Goal: Communication & Community: Answer question/provide support

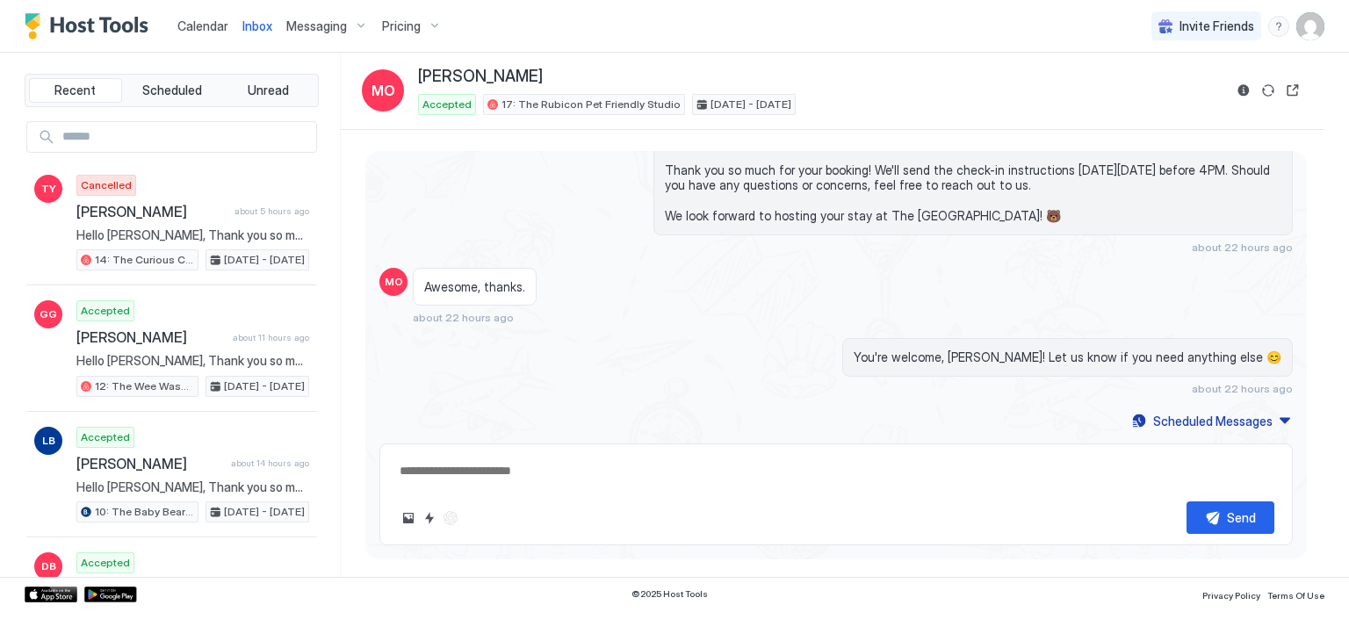
scroll to position [117, 0]
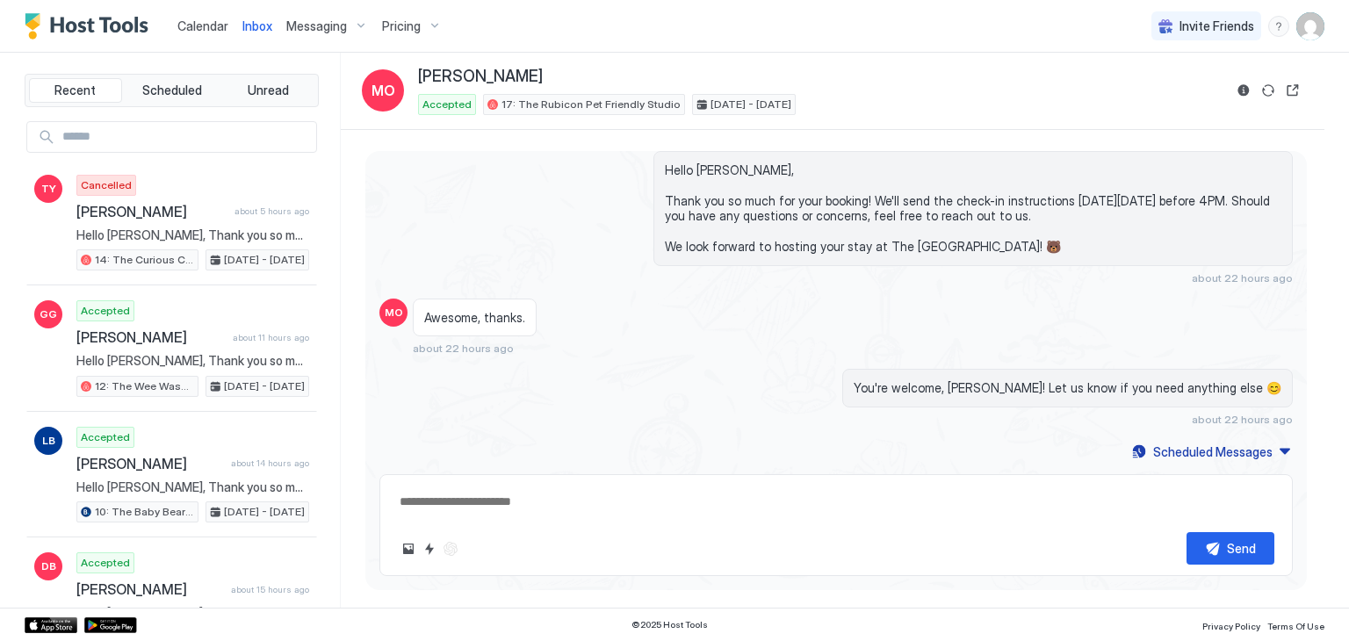
click at [796, 399] on div "You're welcome, [PERSON_NAME]! Let us know if you need anything else 😊 about 22…" at bounding box center [972, 397] width 639 height 57
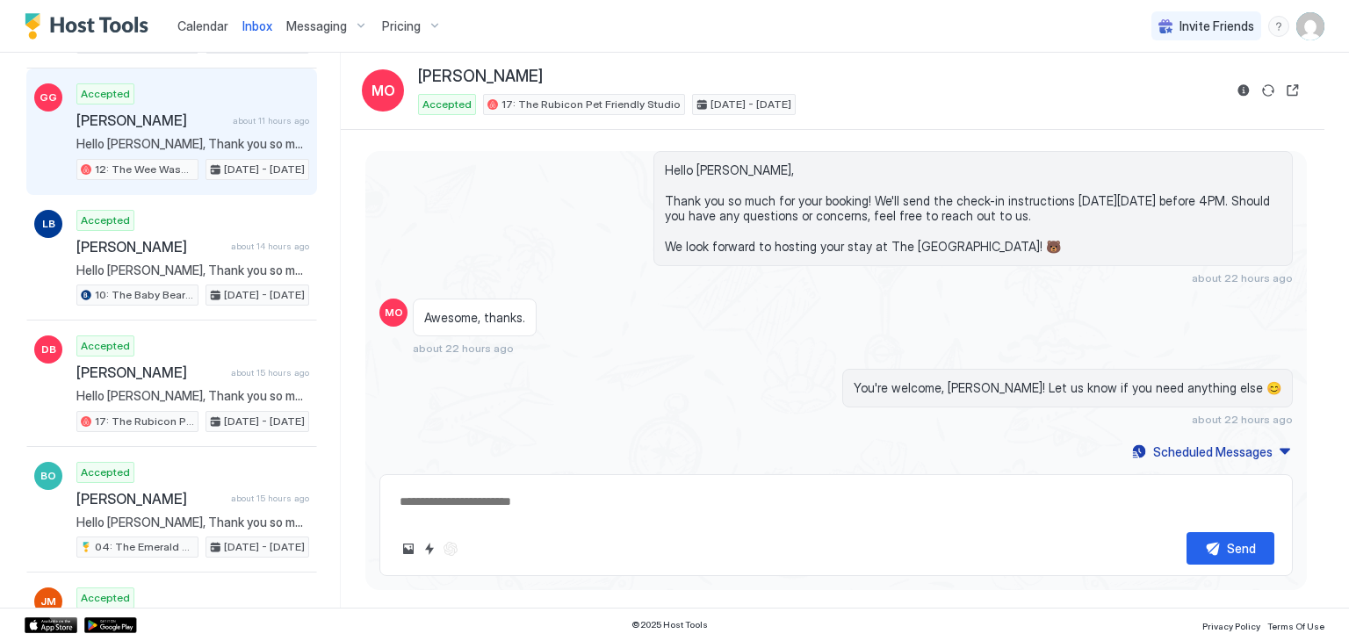
scroll to position [0, 0]
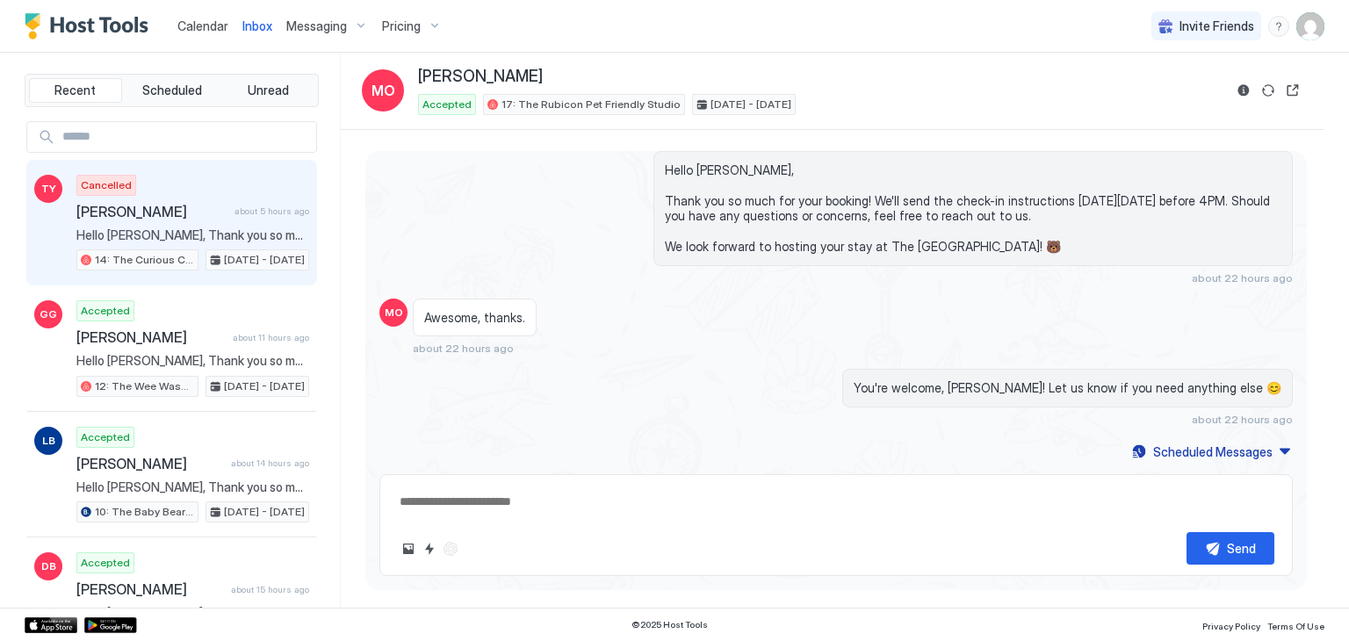
click at [152, 236] on span "Hello [PERSON_NAME], Thank you so much for your booking! We'll send the check-i…" at bounding box center [192, 235] width 233 height 16
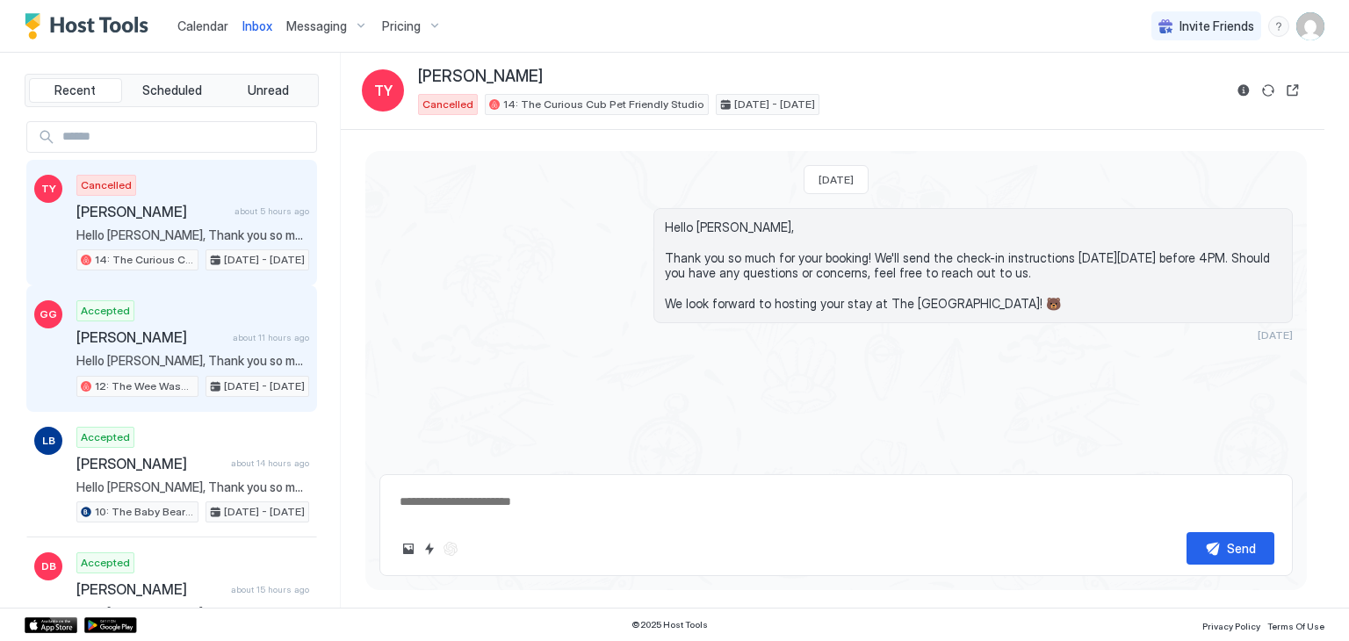
click at [207, 340] on span "[PERSON_NAME]" at bounding box center [150, 337] width 149 height 18
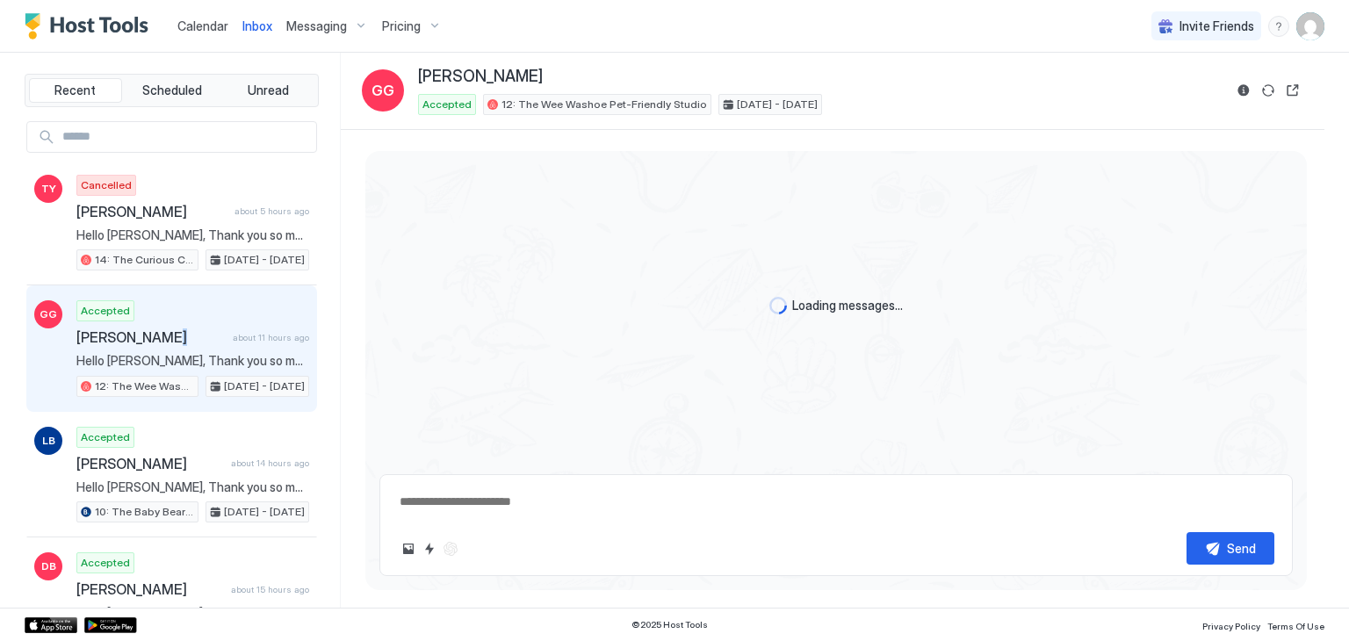
click at [207, 340] on span "[PERSON_NAME]" at bounding box center [150, 337] width 149 height 18
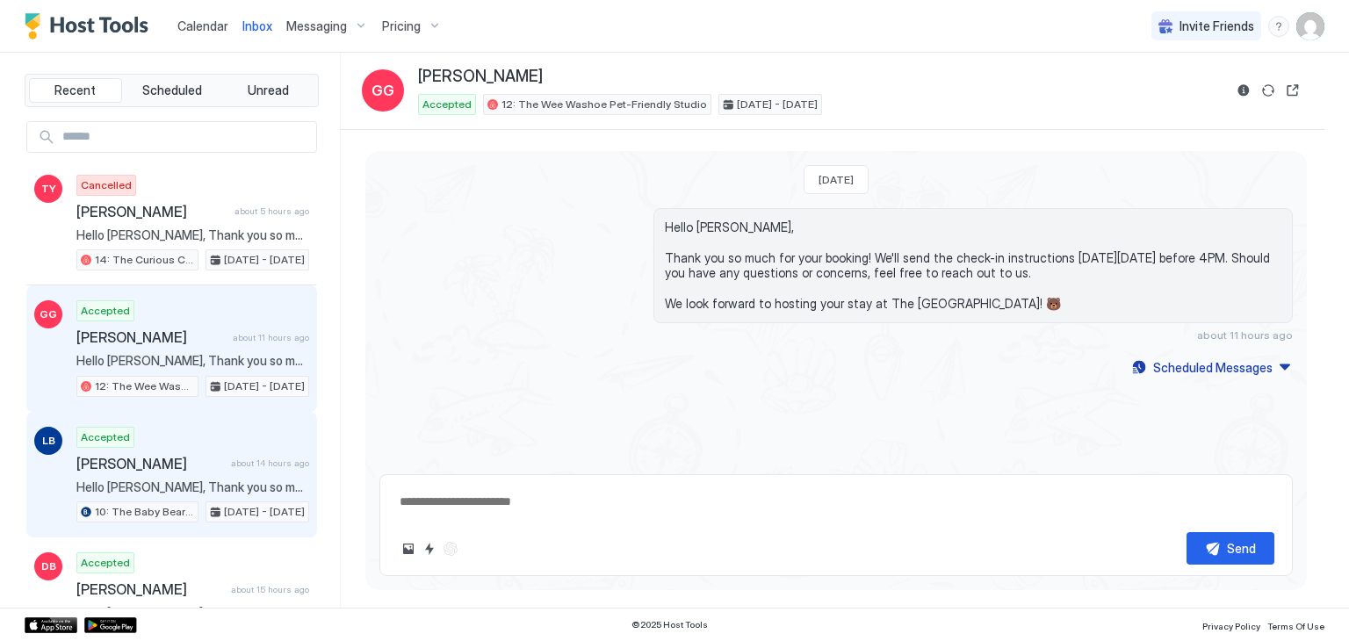
click at [202, 441] on div "Accepted [PERSON_NAME] about 14 hours ago Hello [PERSON_NAME], Thank you so muc…" at bounding box center [192, 475] width 233 height 97
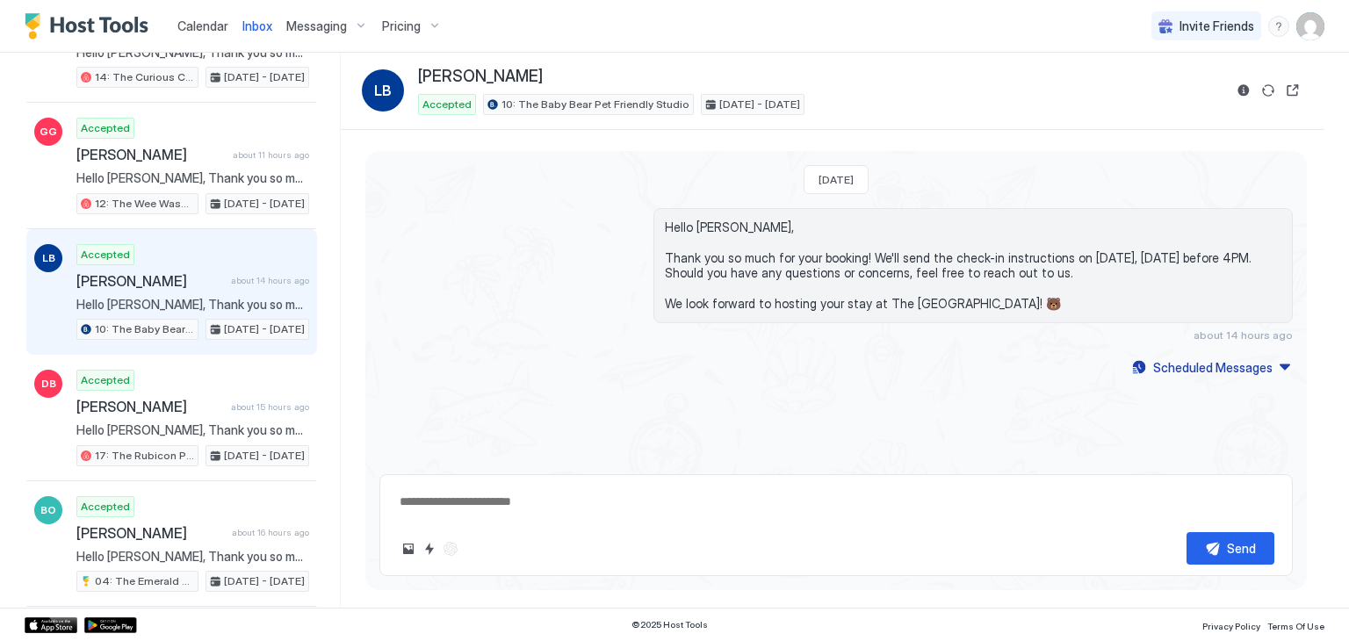
scroll to position [202, 0]
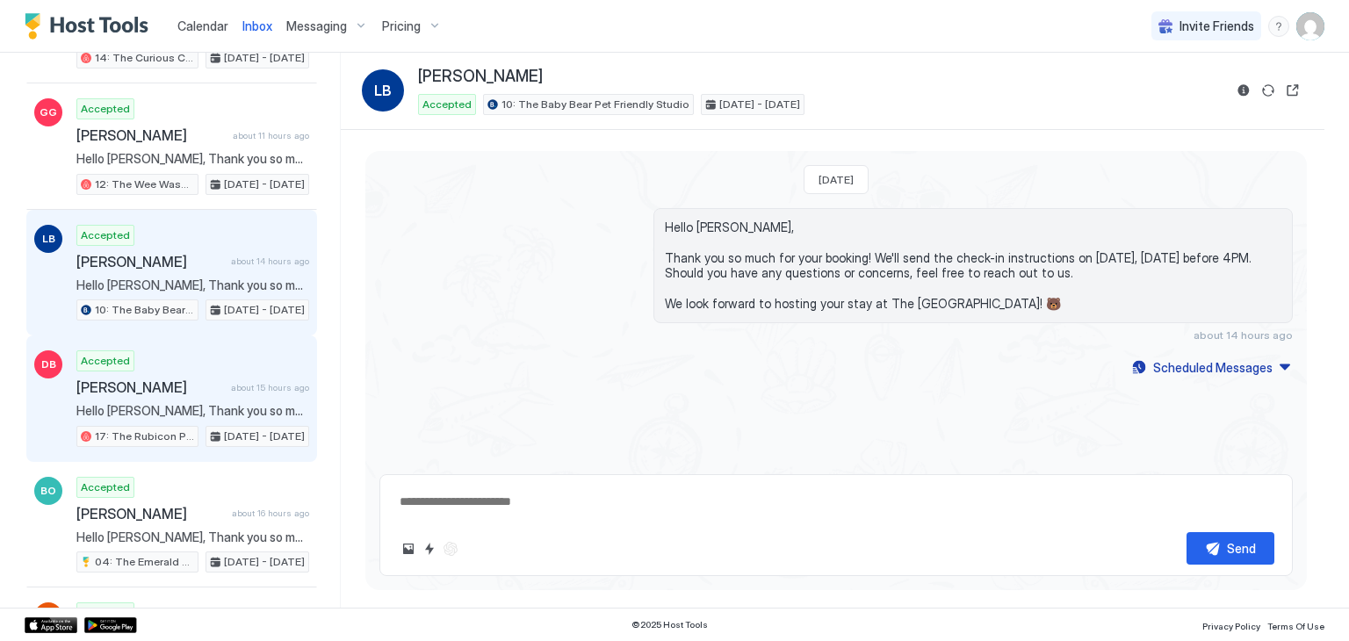
click at [176, 386] on span "[PERSON_NAME]" at bounding box center [149, 387] width 147 height 18
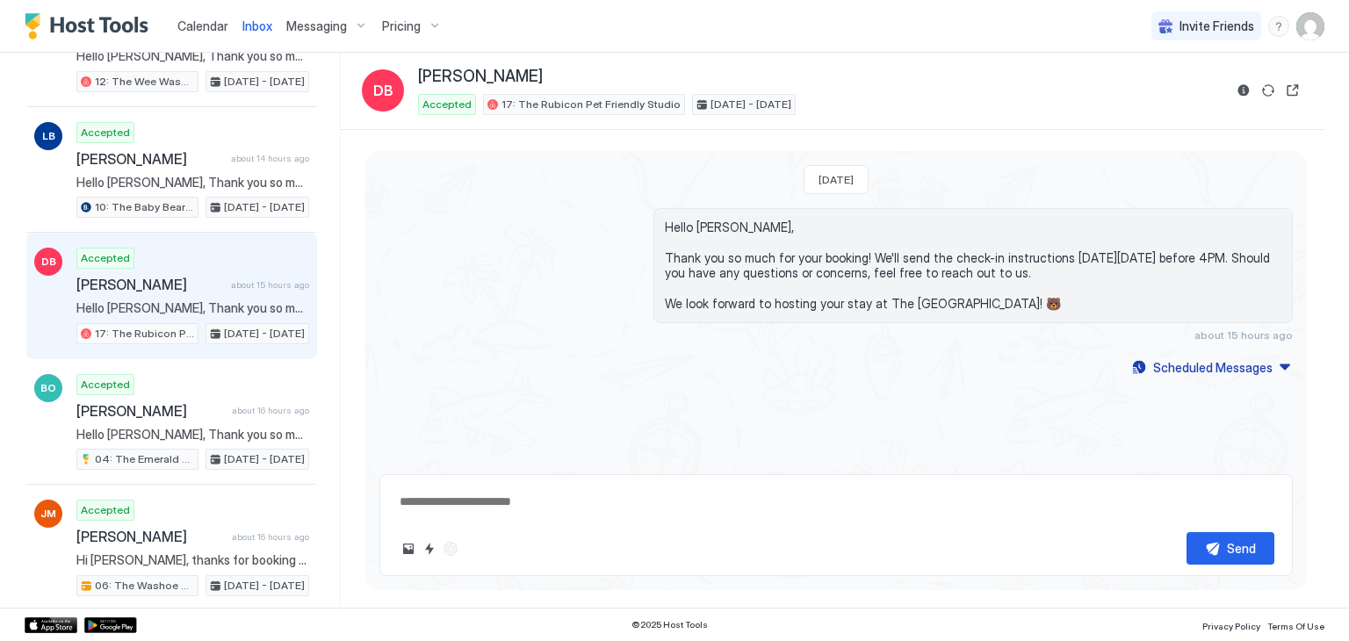
scroll to position [323, 0]
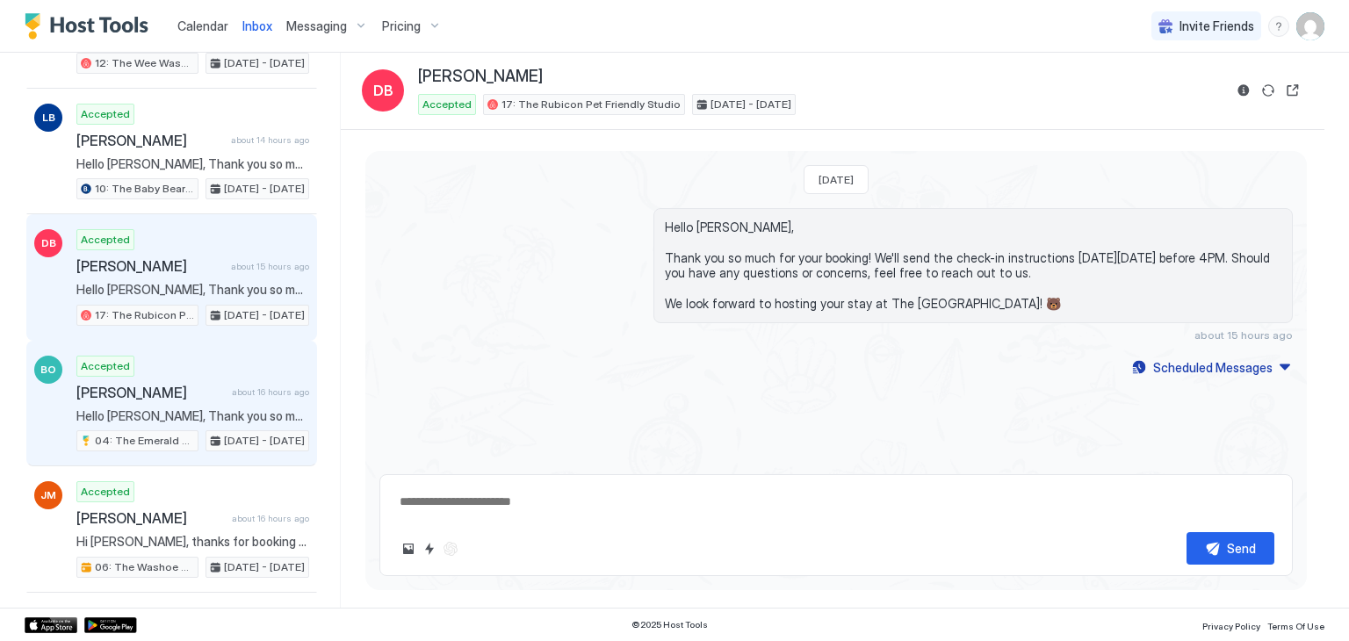
click at [176, 386] on span "[PERSON_NAME]" at bounding box center [150, 393] width 148 height 18
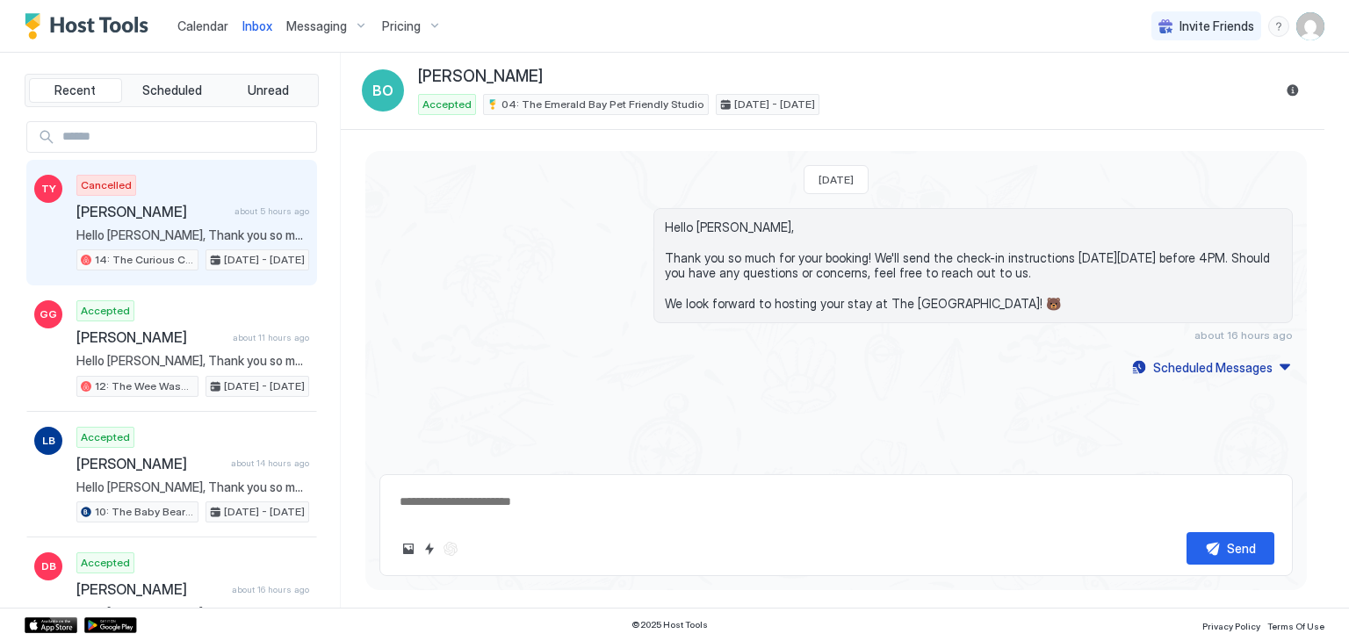
click at [186, 208] on span "[PERSON_NAME]" at bounding box center [151, 212] width 151 height 18
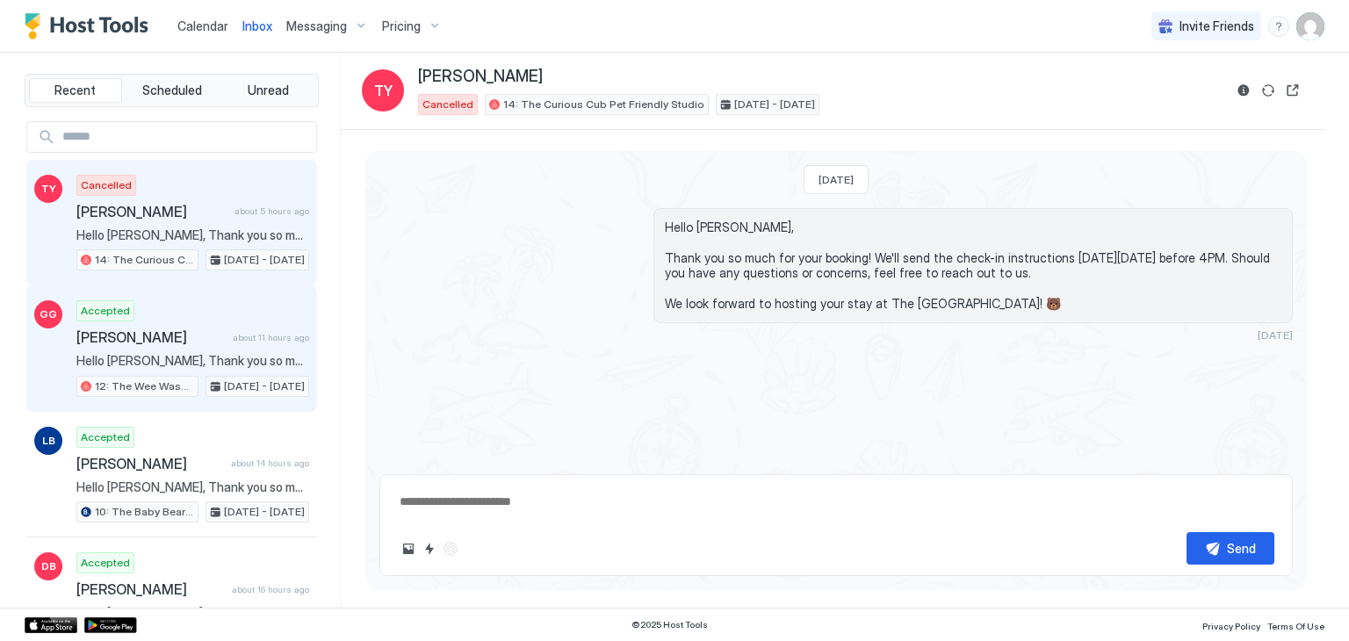
click at [207, 324] on div "Accepted [PERSON_NAME] about 11 hours ago Hello [PERSON_NAME], Thank you so muc…" at bounding box center [192, 348] width 233 height 97
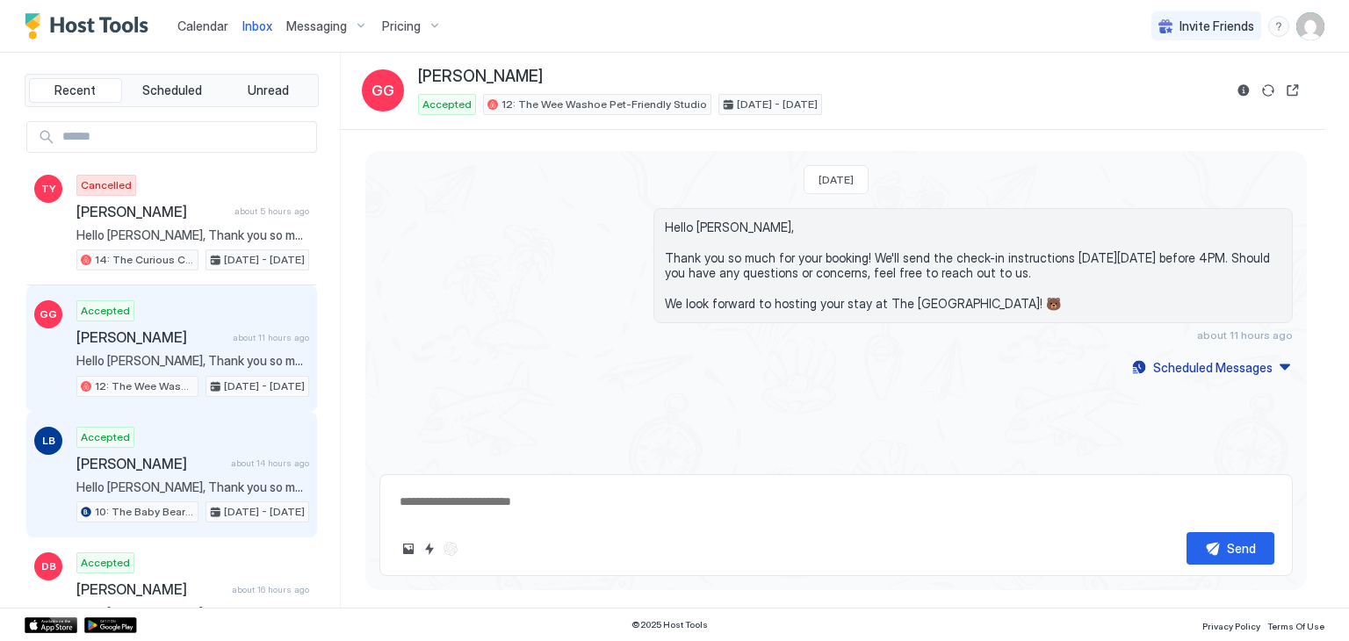
click at [218, 450] on div "Accepted [PERSON_NAME] about 14 hours ago Hello [PERSON_NAME], Thank you so muc…" at bounding box center [192, 475] width 233 height 97
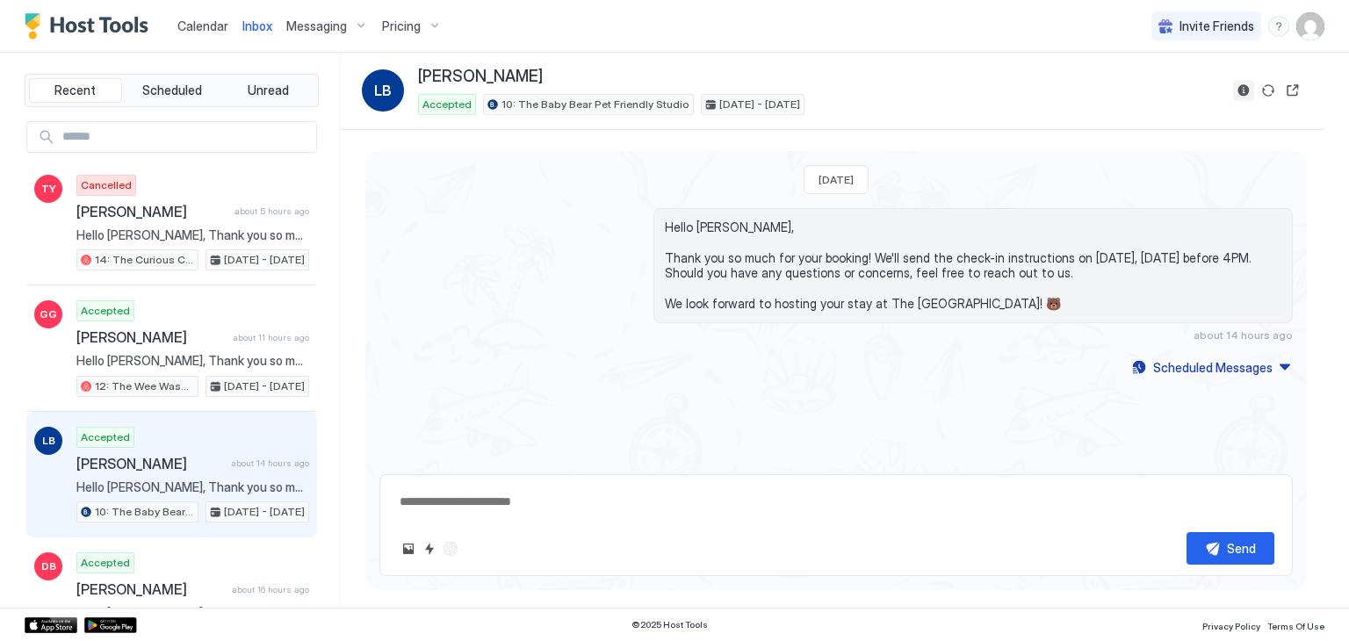
click at [1242, 93] on button "Reservation information" at bounding box center [1243, 90] width 21 height 21
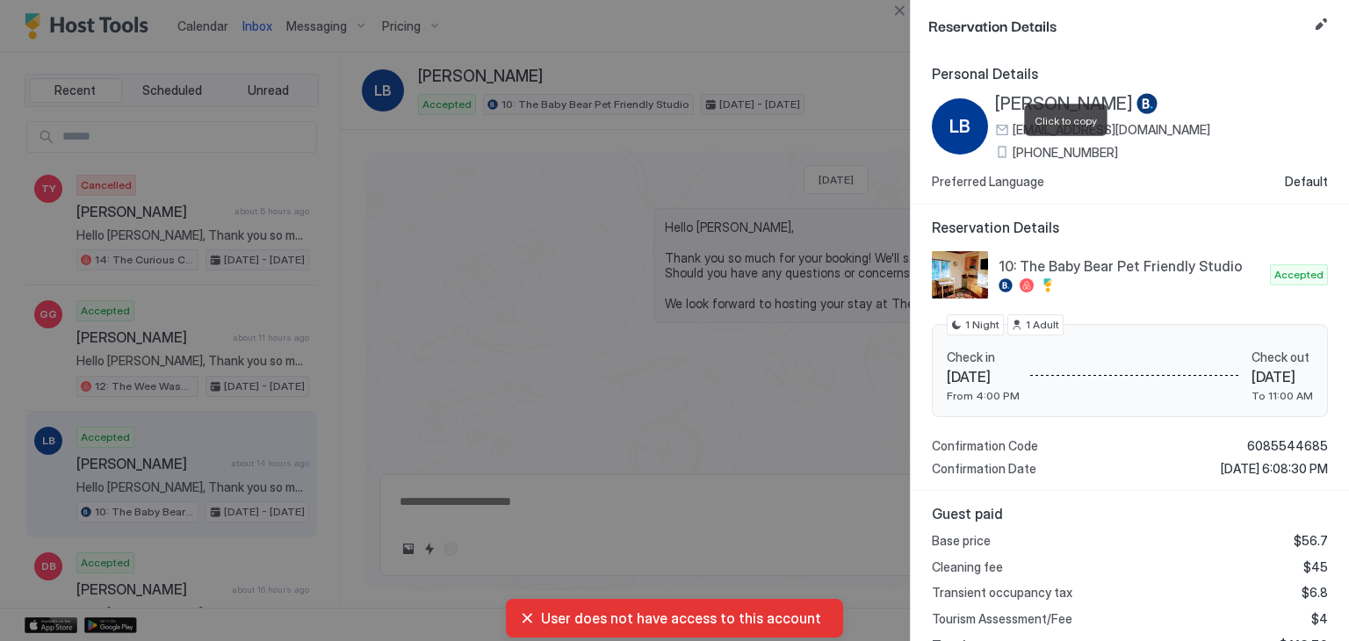
click at [1053, 148] on span "[PHONE_NUMBER]" at bounding box center [1064, 153] width 105 height 16
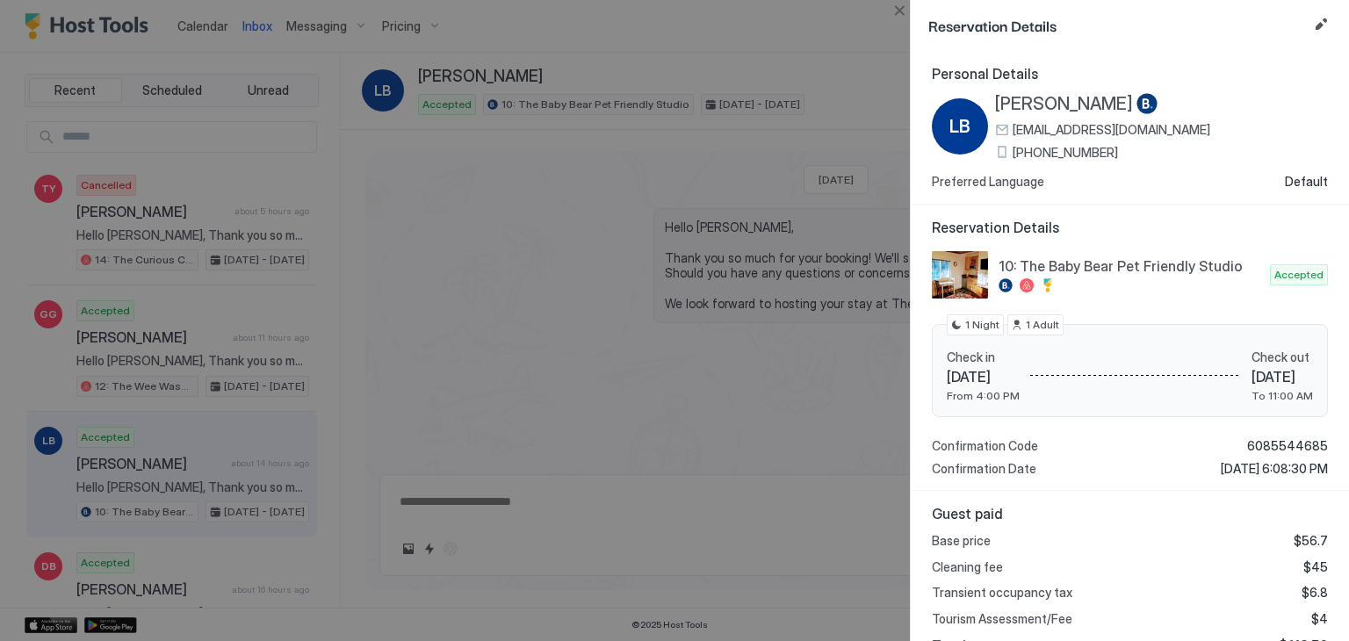
click at [1013, 106] on span "[PERSON_NAME]" at bounding box center [1064, 104] width 138 height 22
click at [892, 20] on button "Close" at bounding box center [898, 10] width 21 height 21
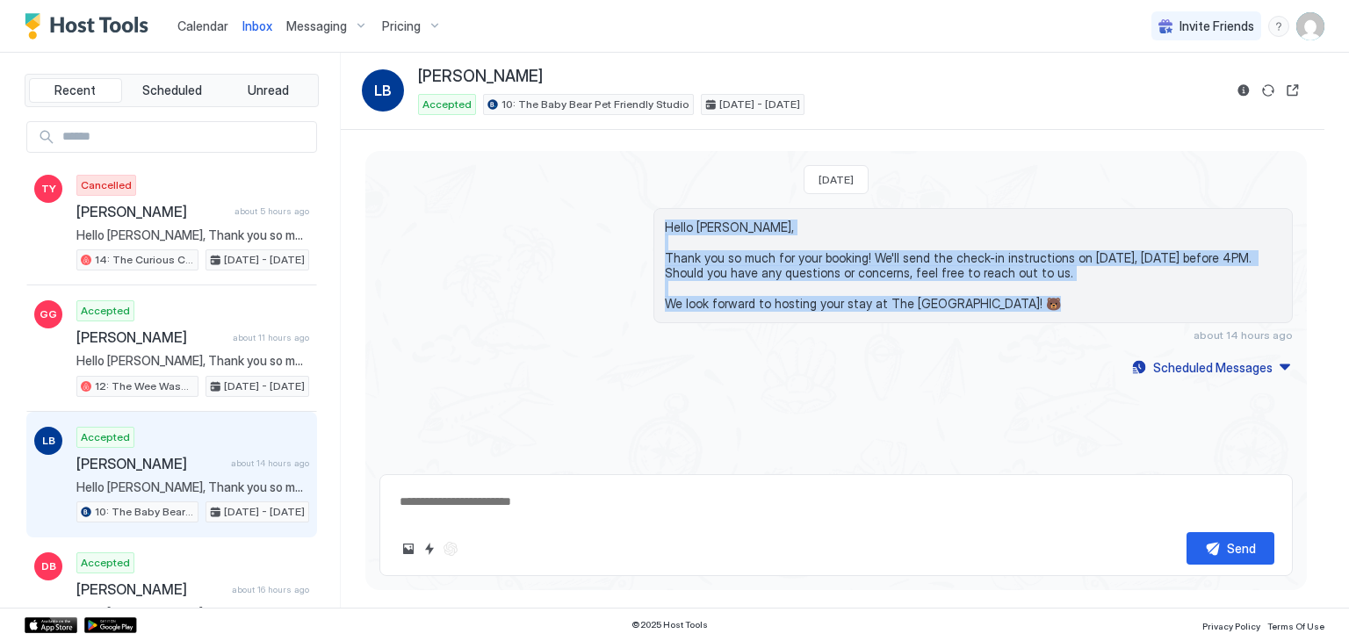
drag, startPoint x: 1015, startPoint y: 301, endPoint x: 656, endPoint y: 210, distance: 370.5
click at [656, 210] on div "Hello [PERSON_NAME], Thank you so much for your booking! We'll send the check-i…" at bounding box center [972, 265] width 639 height 115
click at [782, 292] on span "Hello [PERSON_NAME], Thank you so much for your booking! We'll send the check-i…" at bounding box center [973, 265] width 616 height 92
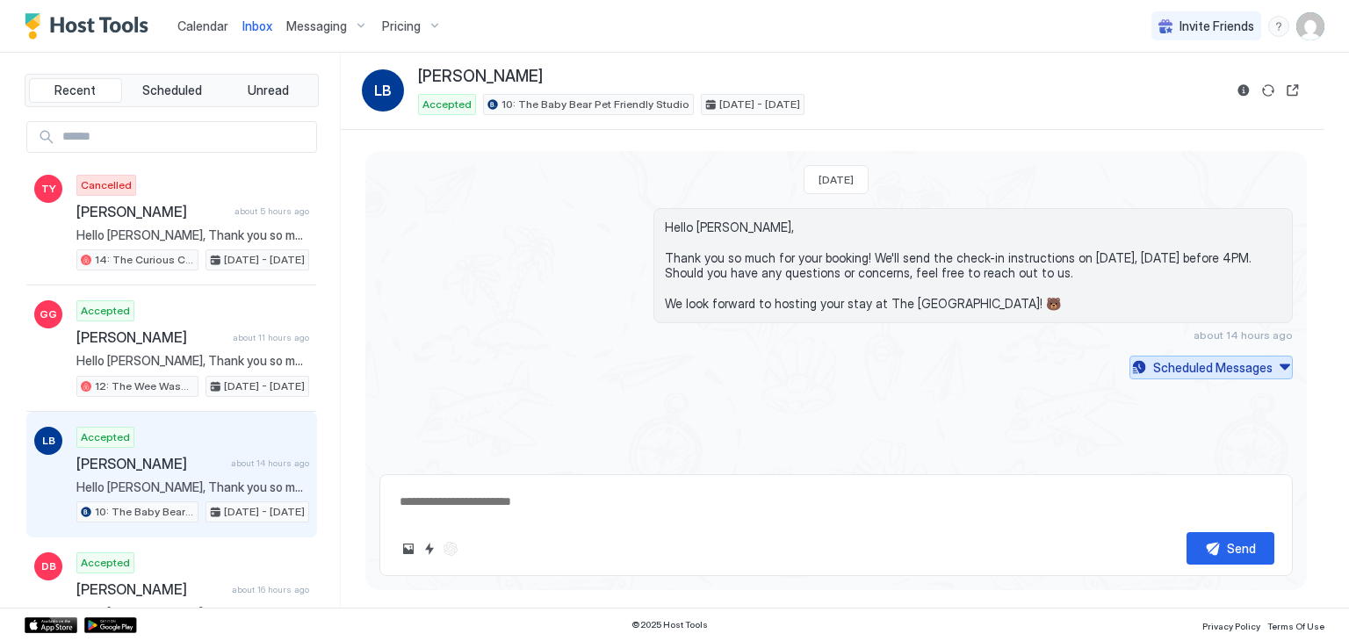
click at [1239, 366] on div "Scheduled Messages" at bounding box center [1212, 367] width 119 height 18
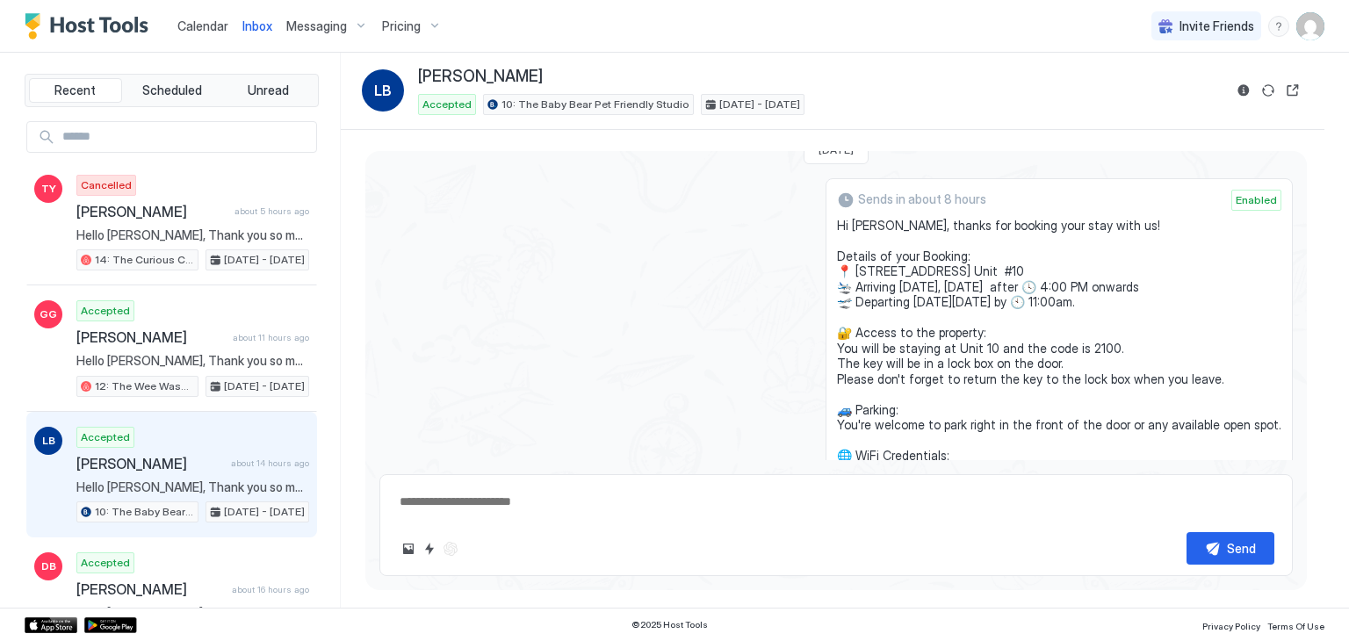
scroll to position [218, 0]
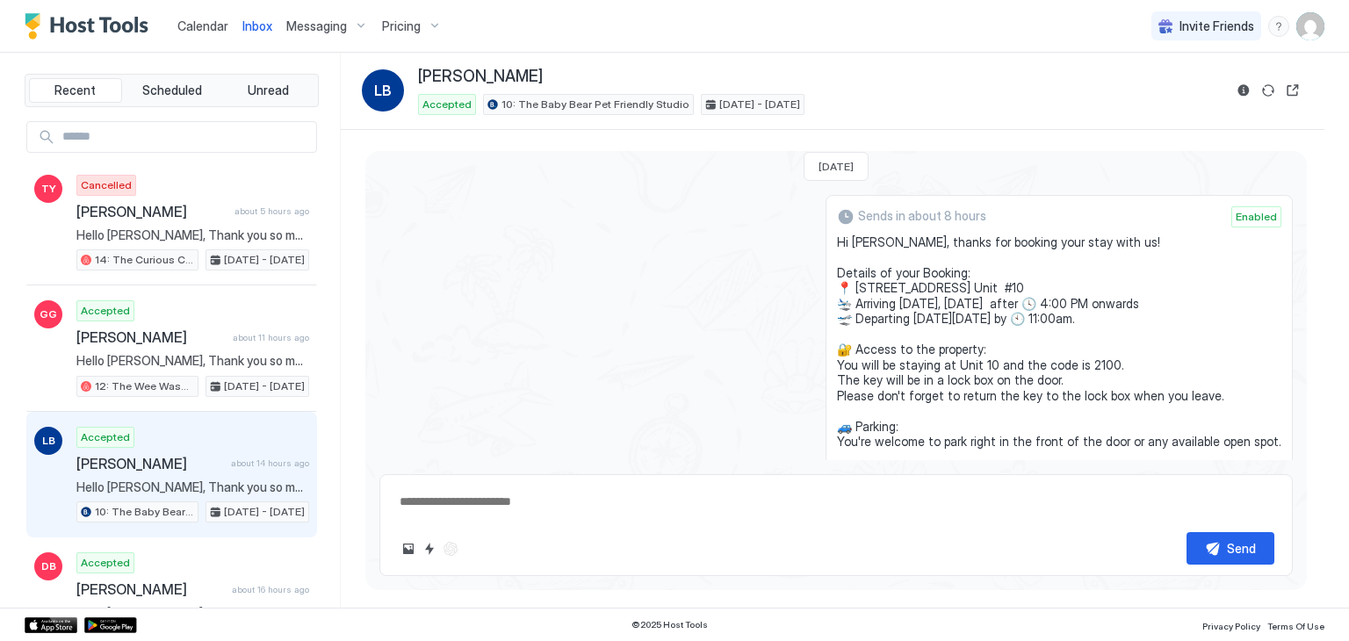
drag, startPoint x: 953, startPoint y: 348, endPoint x: 840, endPoint y: 234, distance: 159.6
click at [840, 234] on div "Sends in about 8 hours Enabled Hi [PERSON_NAME], thanks for booking your stay w…" at bounding box center [1058, 402] width 467 height 415
copy span "Hi [PERSON_NAME], thanks for booking your stay with us! Details of your Booking…"
click at [716, 308] on div "Sends in about 8 hours Enabled Hi [PERSON_NAME], thanks for booking your stay w…" at bounding box center [835, 402] width 913 height 415
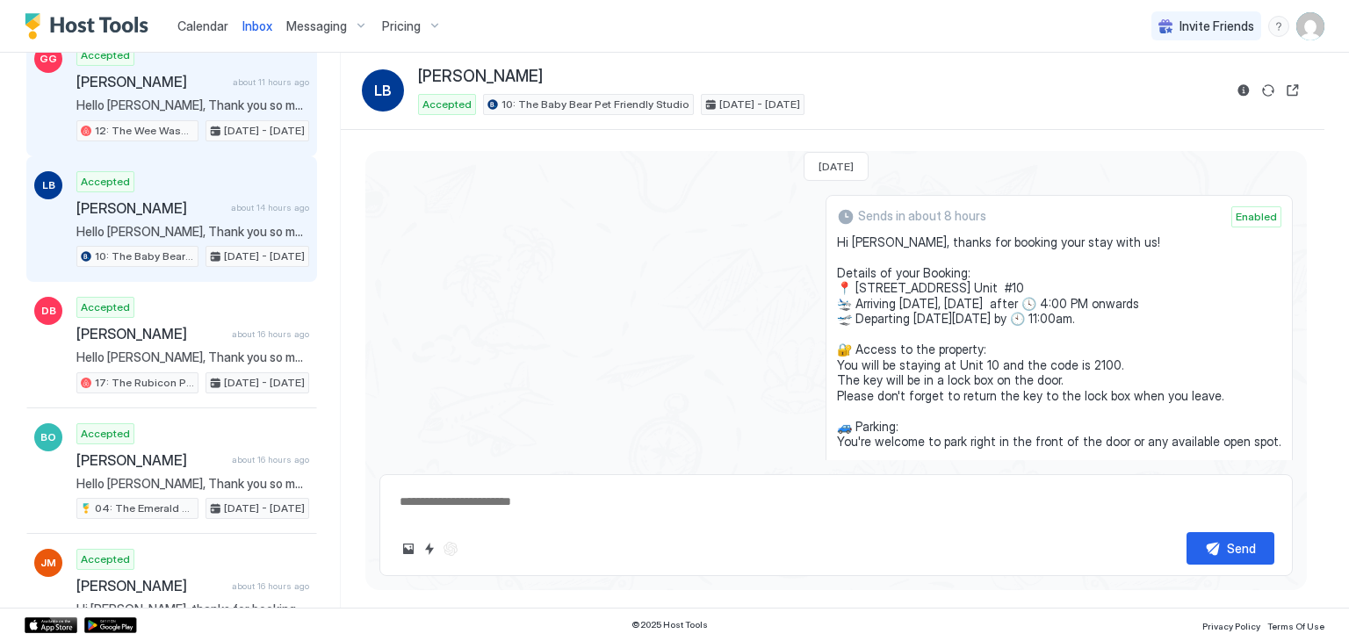
scroll to position [263, 0]
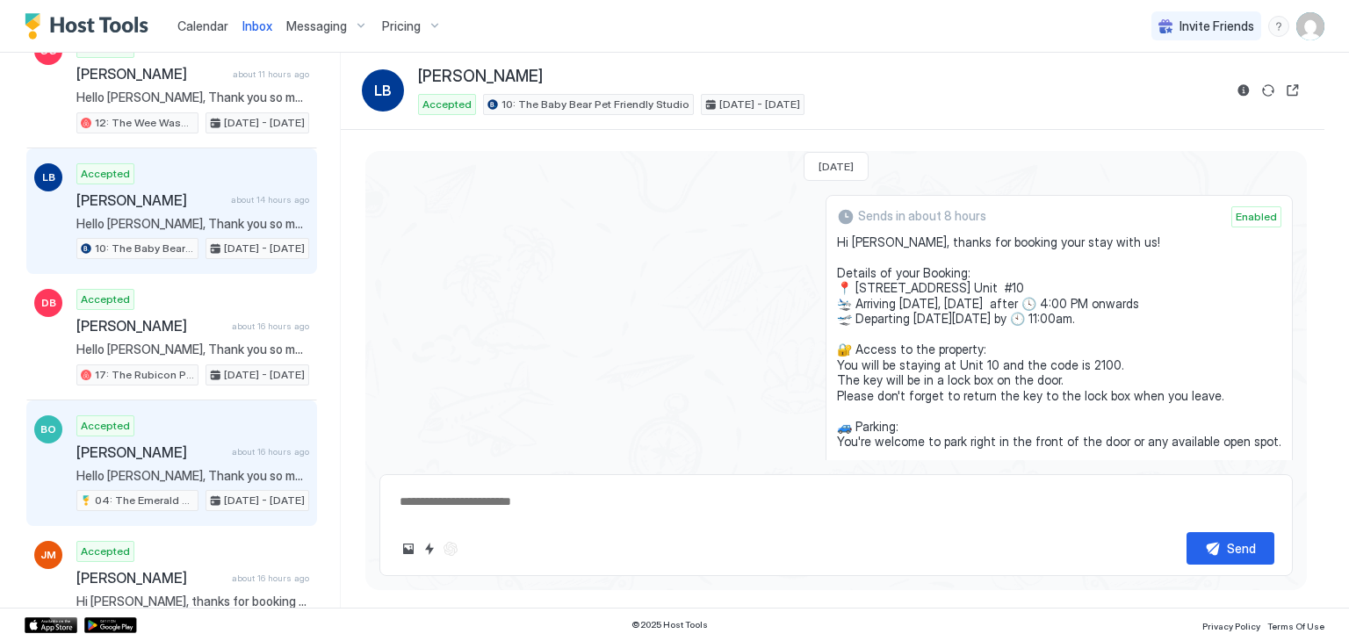
click at [214, 447] on span "[PERSON_NAME]" at bounding box center [150, 452] width 148 height 18
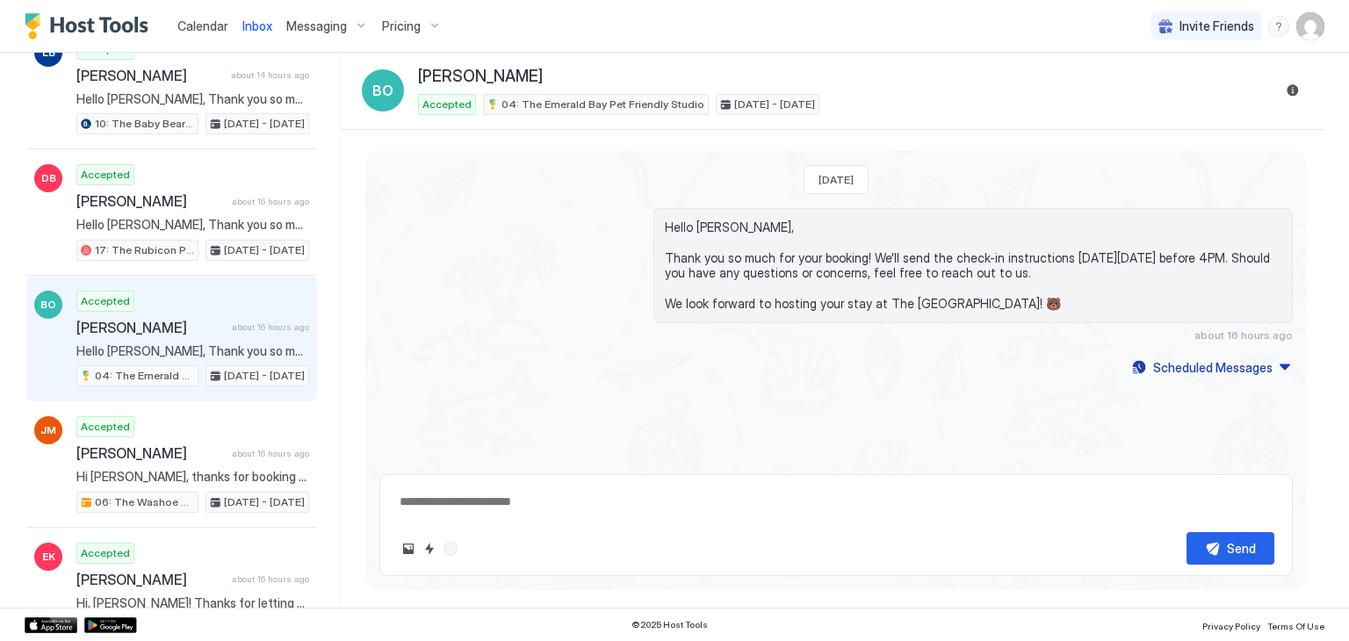
scroll to position [418, 0]
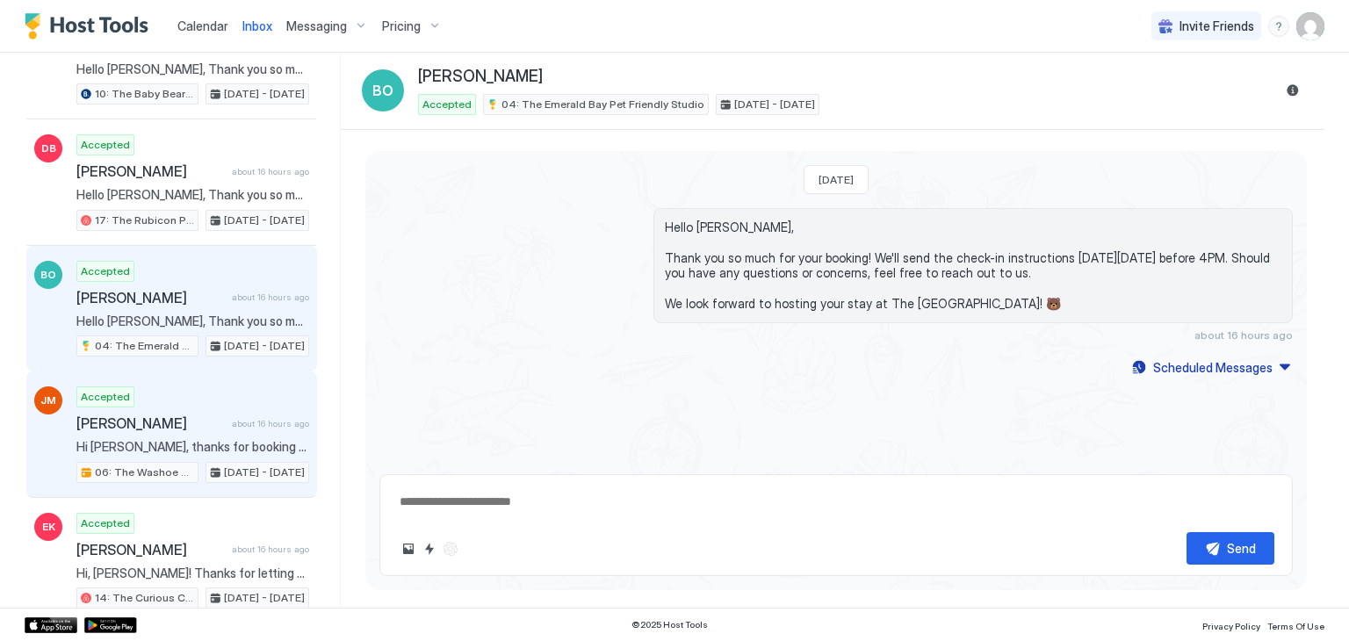
click at [133, 440] on span "Hi [PERSON_NAME], thanks for booking your stay with us! Details of your Booking…" at bounding box center [192, 447] width 233 height 16
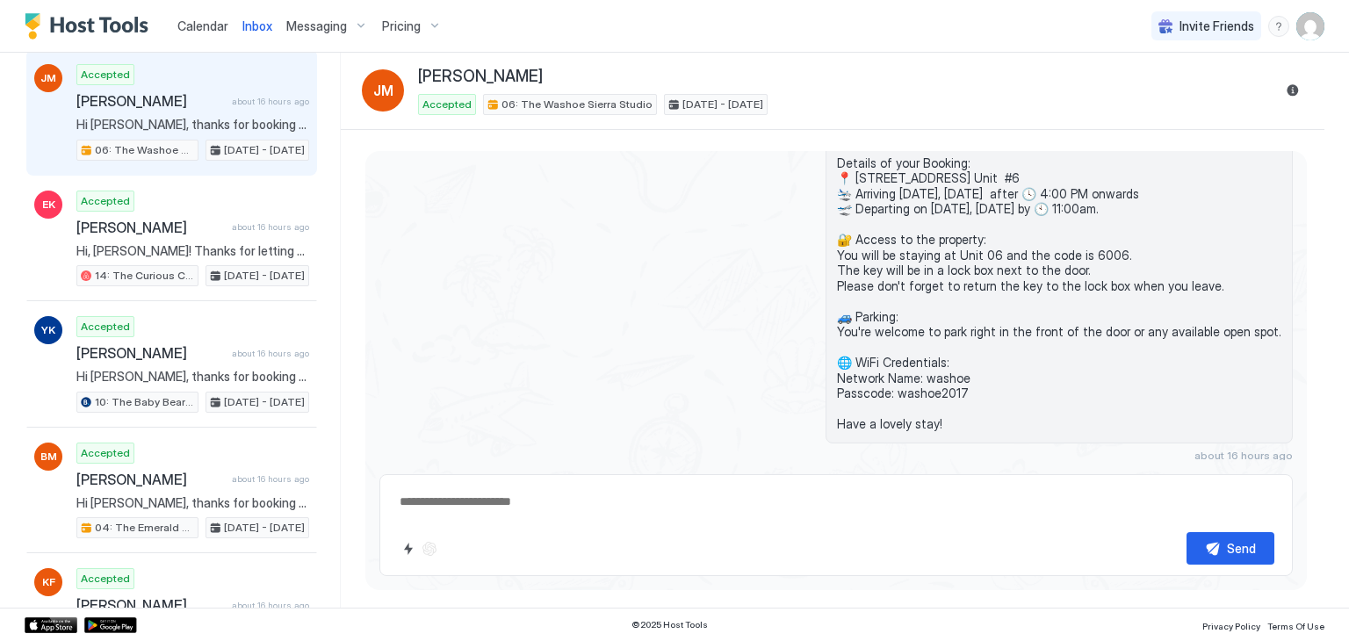
scroll to position [759, 0]
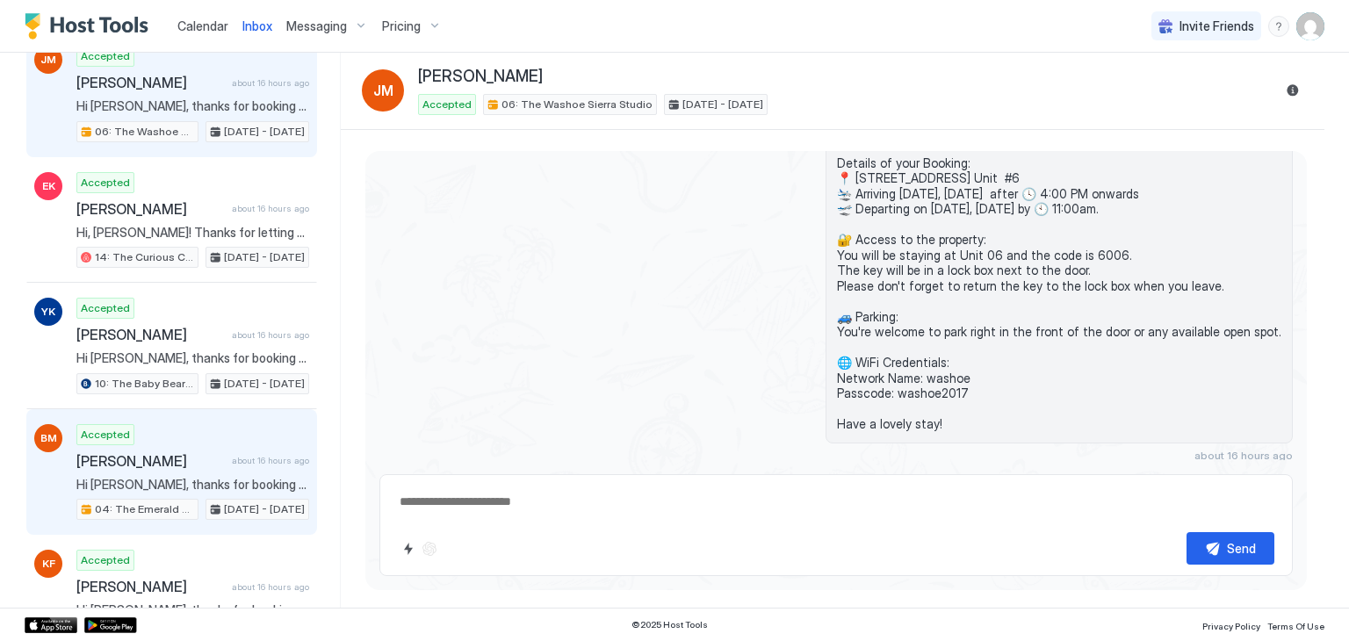
click at [281, 461] on div "Accepted [PERSON_NAME] about 16 hours ago Hi [PERSON_NAME], thanks for booking …" at bounding box center [192, 472] width 233 height 97
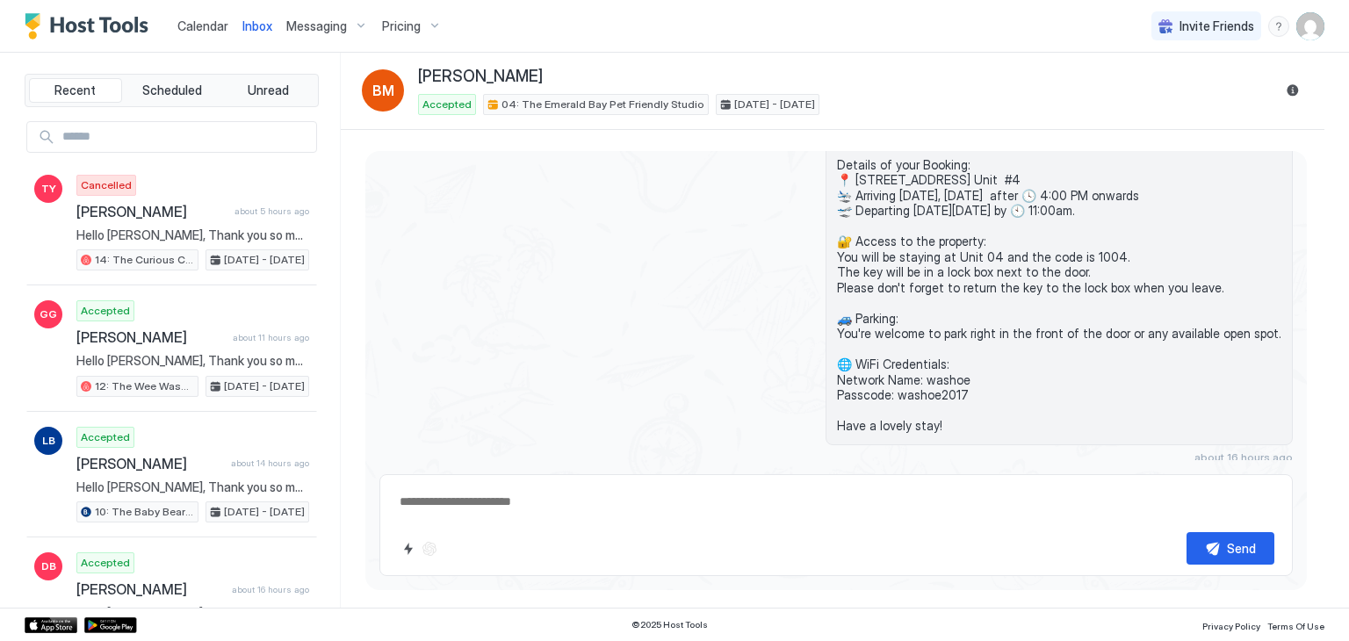
click at [218, 36] on div "Calendar" at bounding box center [202, 26] width 65 height 32
click at [203, 29] on span "Calendar" at bounding box center [202, 25] width 51 height 15
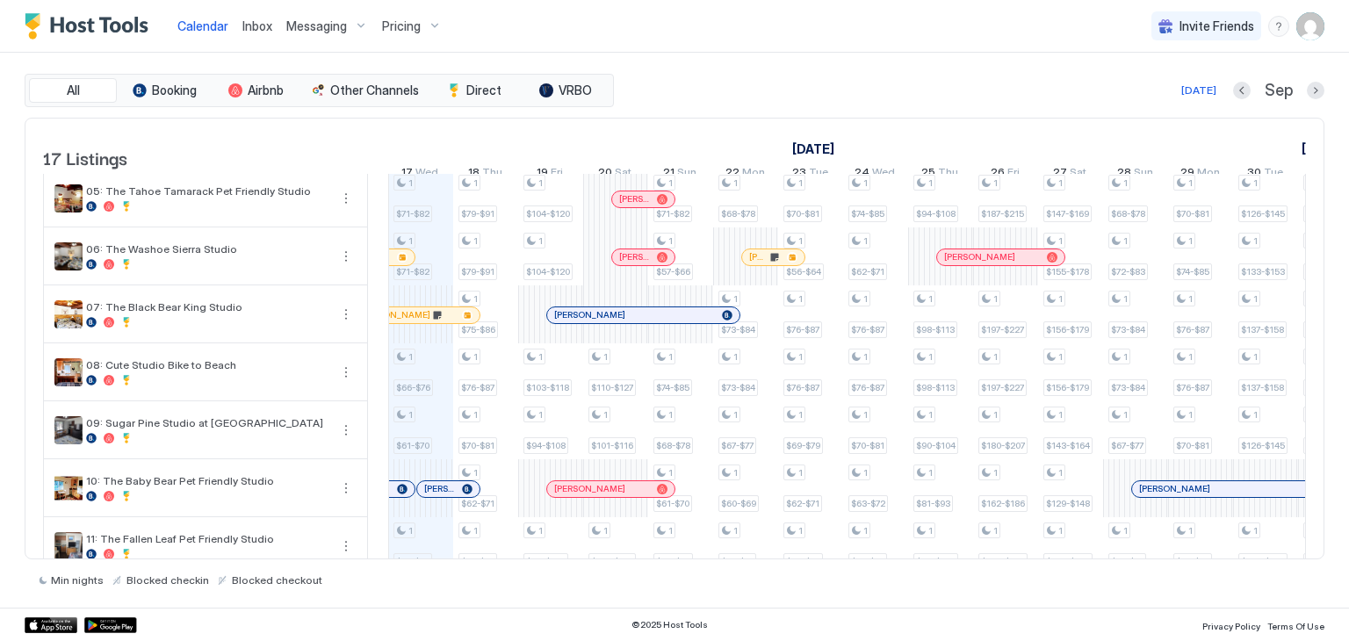
scroll to position [215, 0]
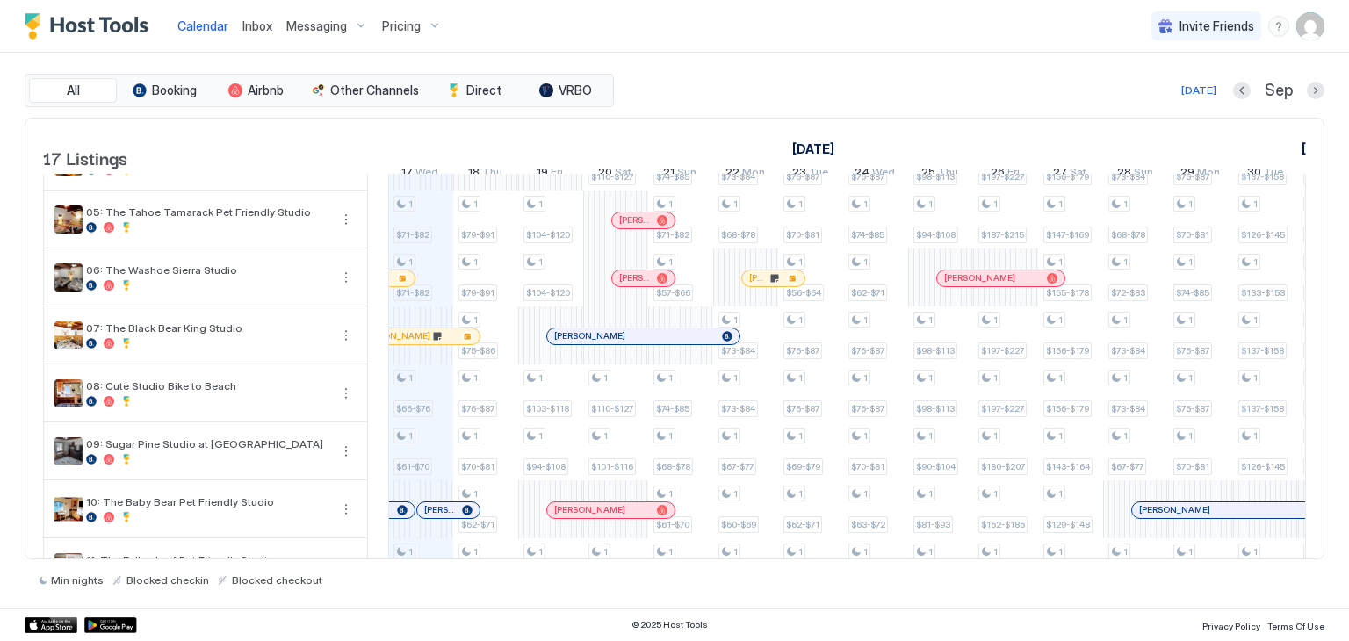
click at [260, 26] on span "Inbox" at bounding box center [257, 25] width 30 height 15
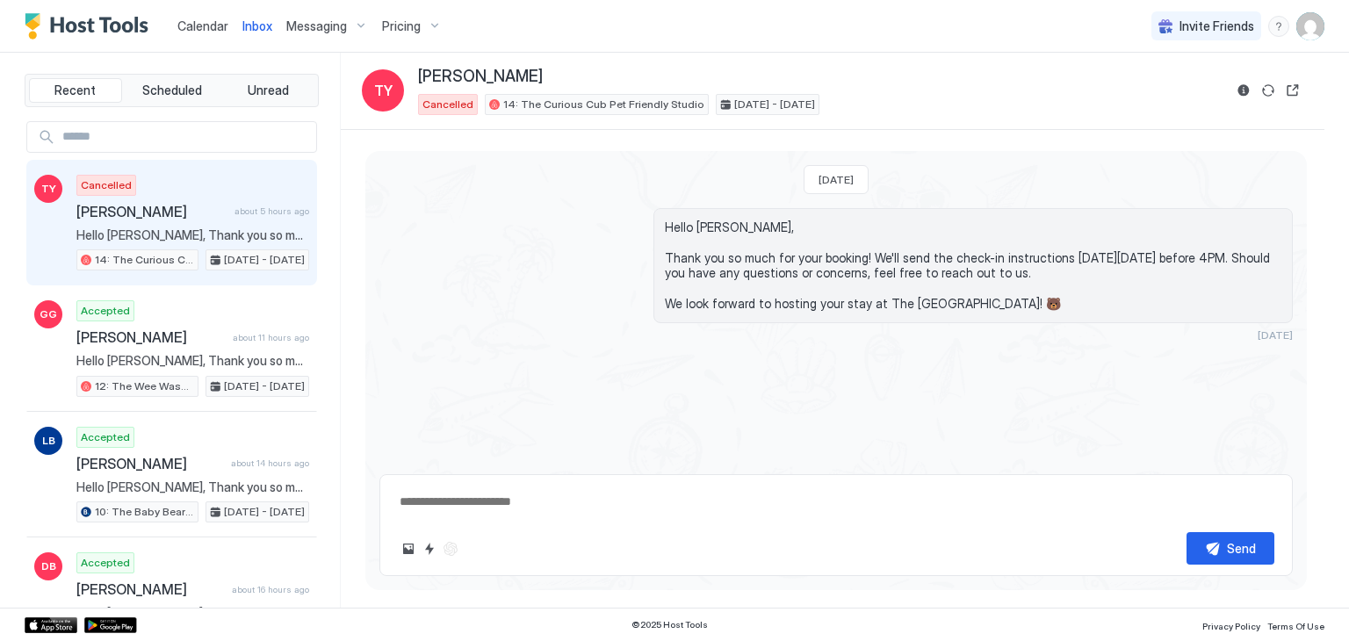
type textarea "*"
click at [190, 29] on span "Calendar" at bounding box center [202, 25] width 51 height 15
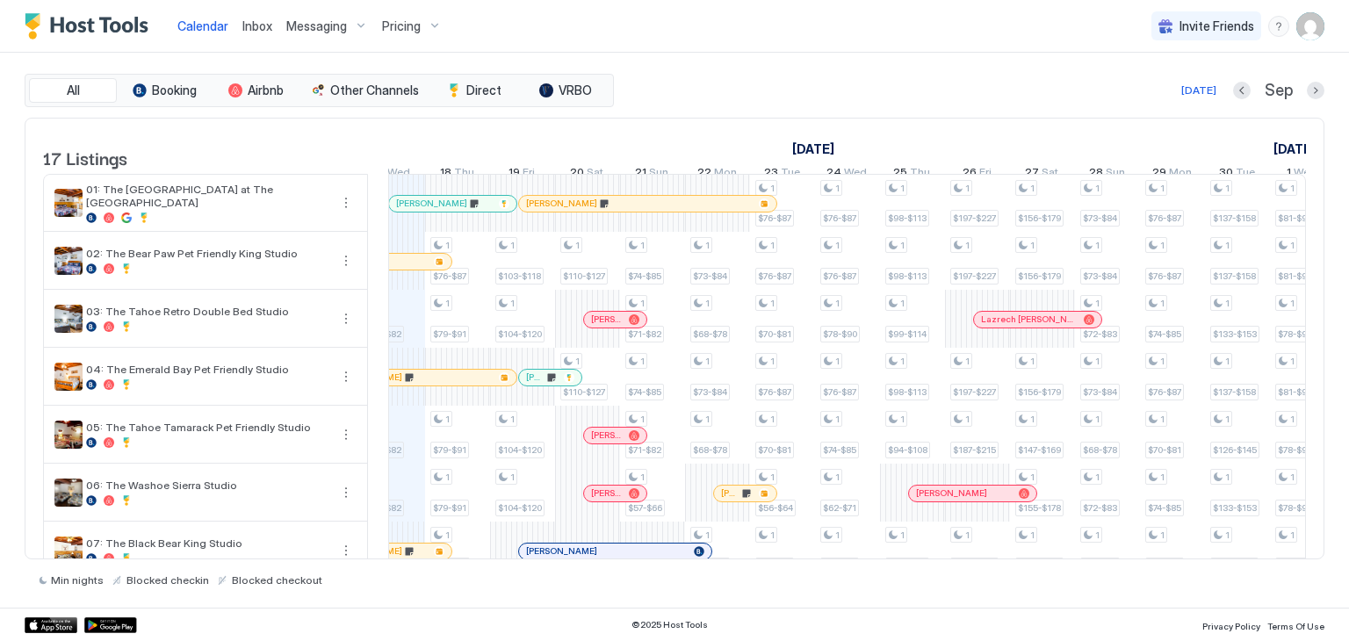
scroll to position [0, 968]
